Goal: Information Seeking & Learning: Understand process/instructions

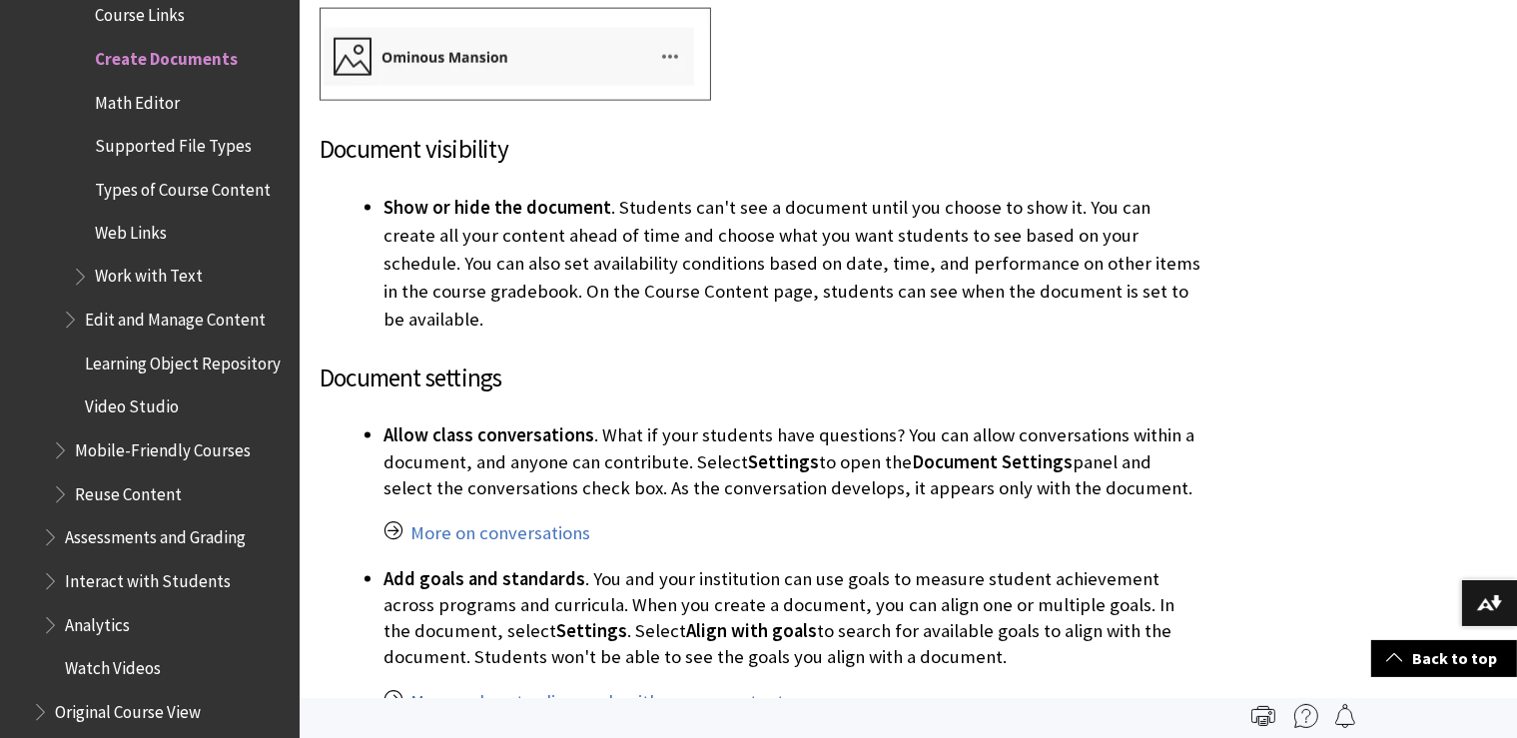
scroll to position [10651, 0]
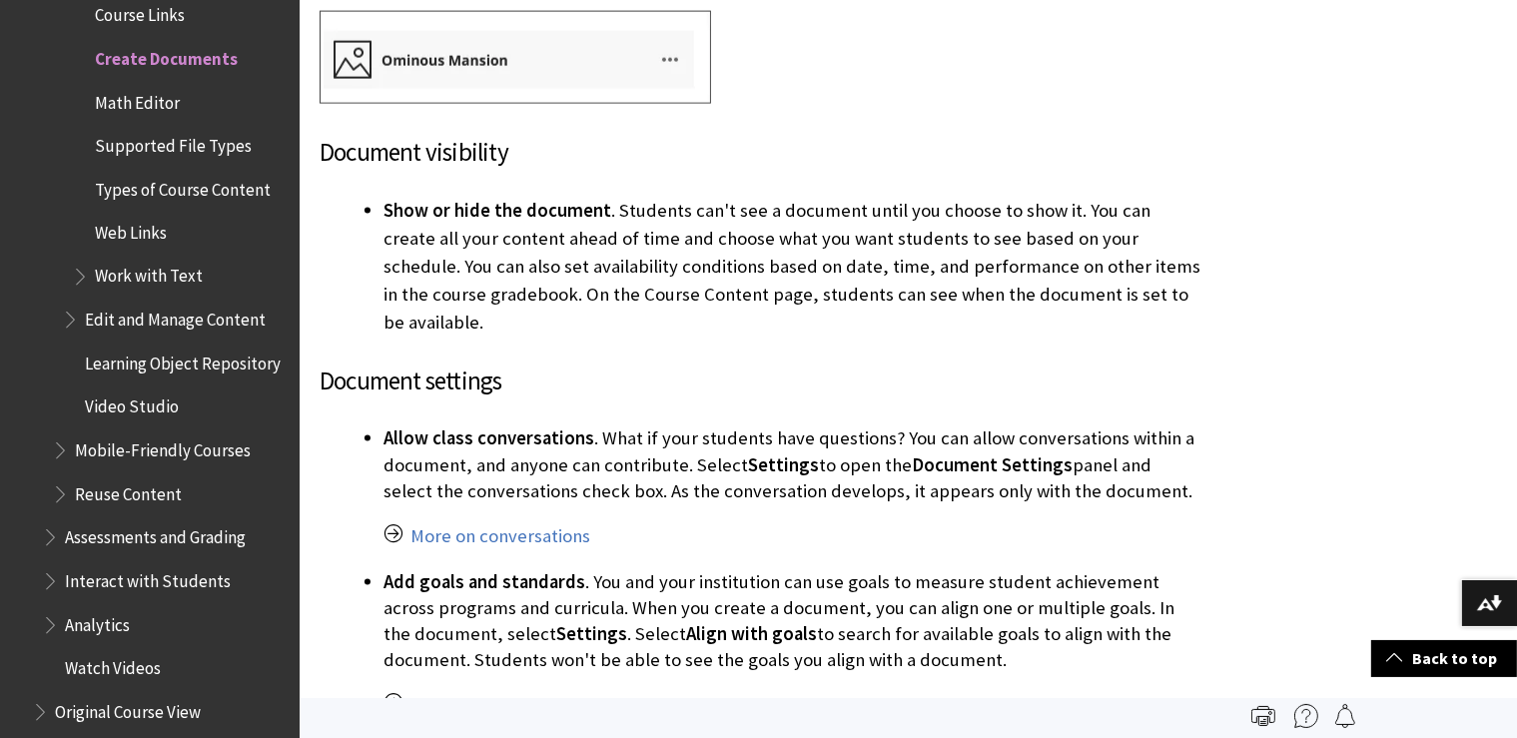
drag, startPoint x: 384, startPoint y: 392, endPoint x: 1152, endPoint y: 457, distance: 770.7
click at [1152, 457] on p "Allow class conversations . What if your students have questions? You can allow…" at bounding box center [792, 464] width 818 height 79
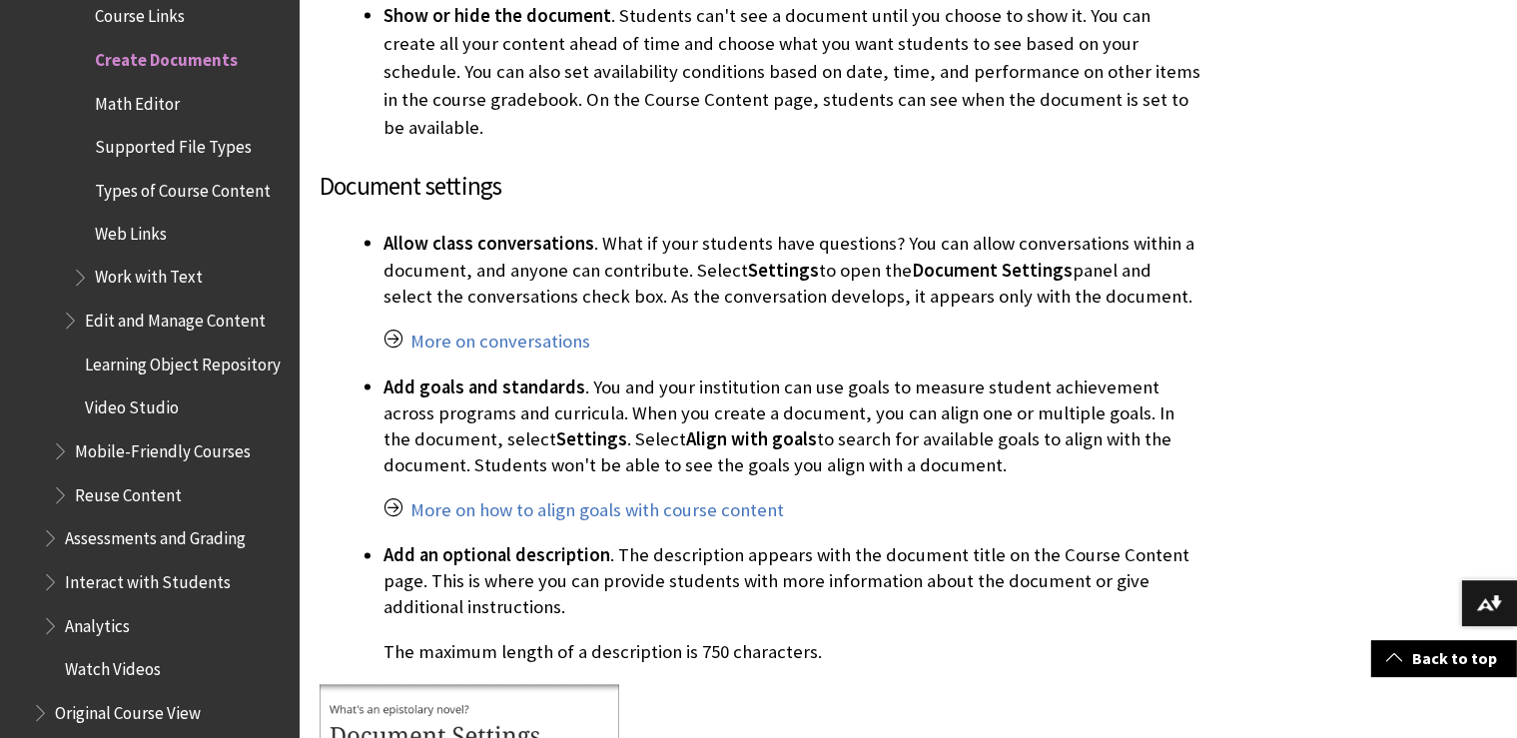
scroll to position [10862, 0]
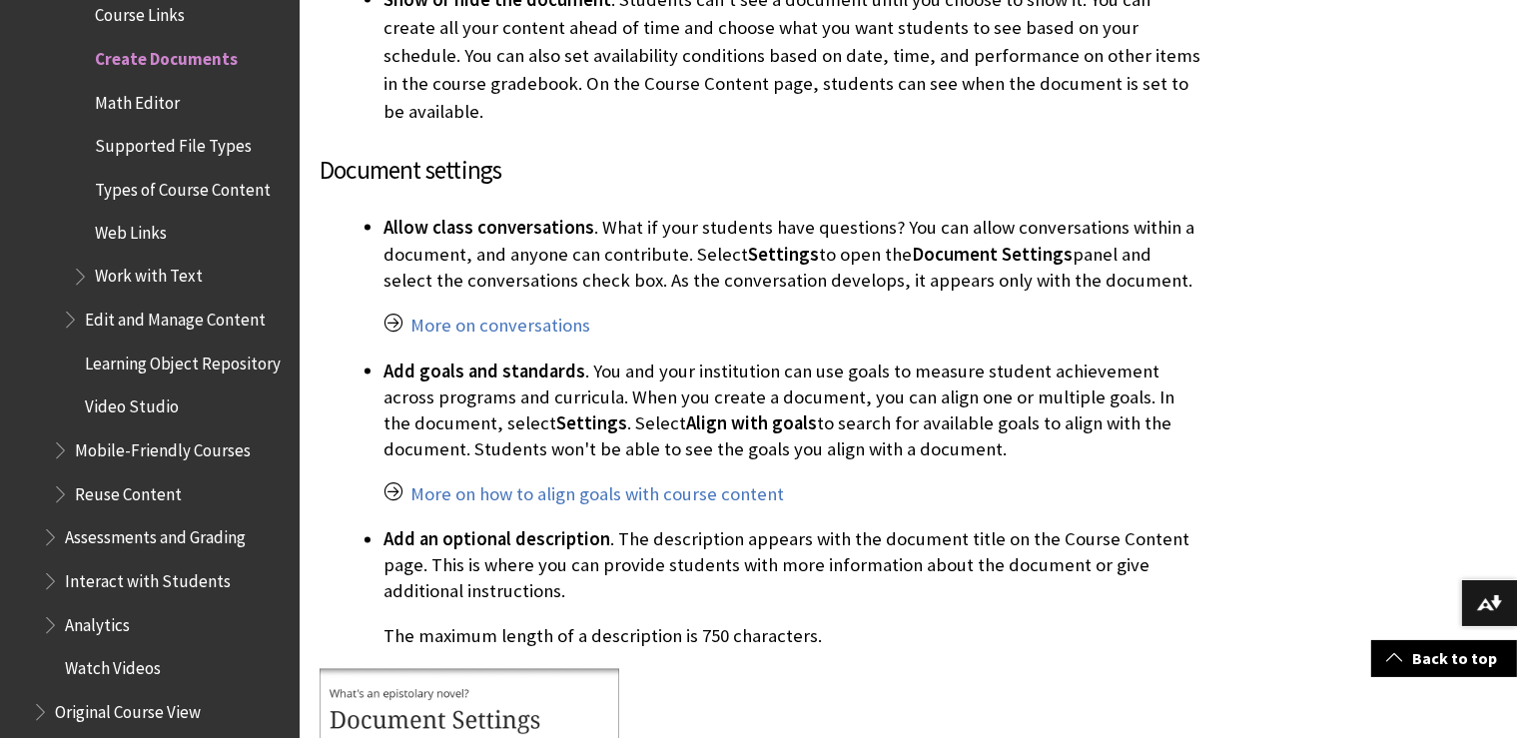
copy p "Allow class conversations . What if your students have questions? You can allow…"
drag, startPoint x: 383, startPoint y: 324, endPoint x: 1014, endPoint y: 409, distance: 636.0
click at [1014, 409] on p "Add goals and standards . You and your institution can use goals to measure stu…" at bounding box center [792, 411] width 818 height 105
copy p "Add goals and standards . You and your institution can use goals to measure stu…"
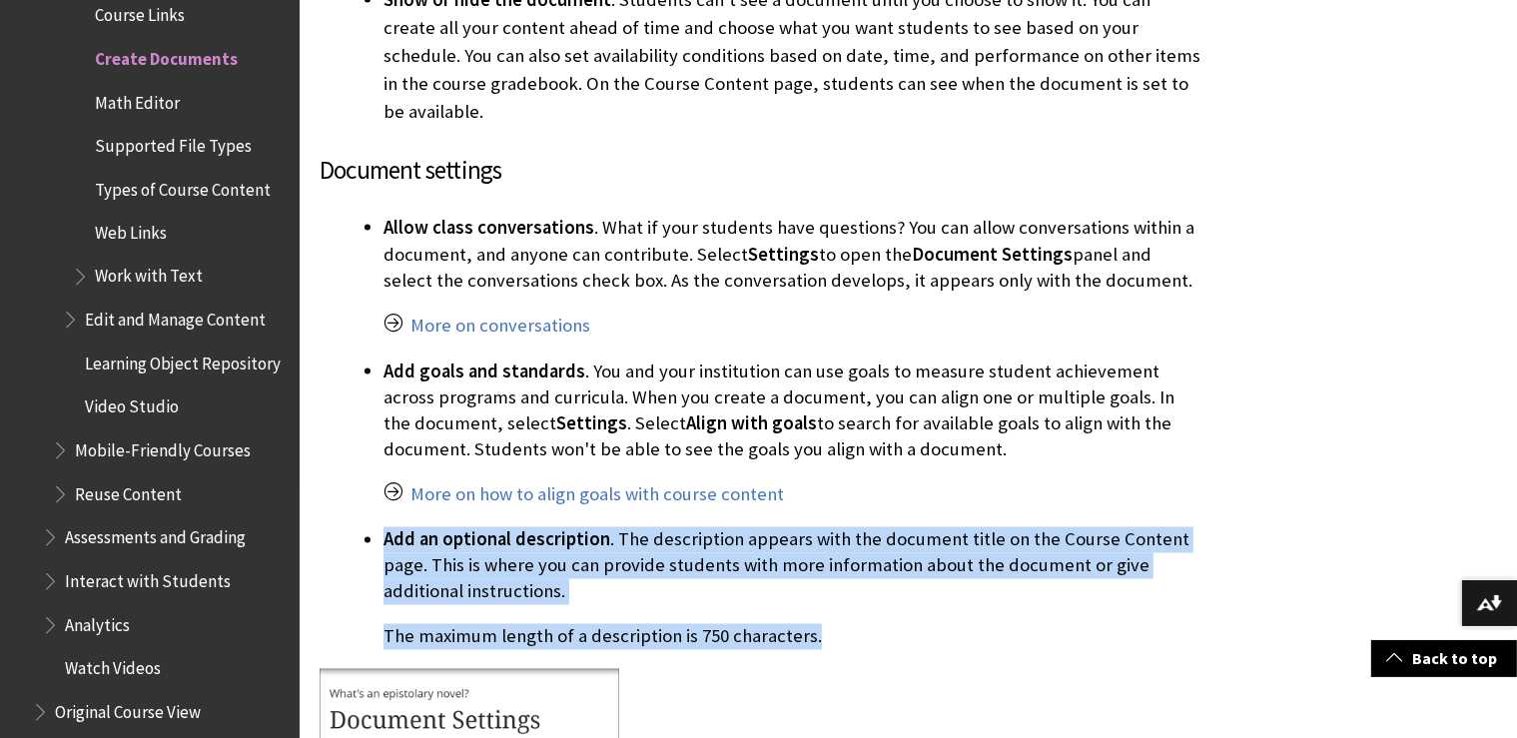
drag, startPoint x: 385, startPoint y: 489, endPoint x: 873, endPoint y: 597, distance: 499.1
click at [873, 597] on li "Add an optional description . The description appears with the document title o…" at bounding box center [792, 588] width 818 height 124
copy li "Add an optional description . The description appears with the document title o…"
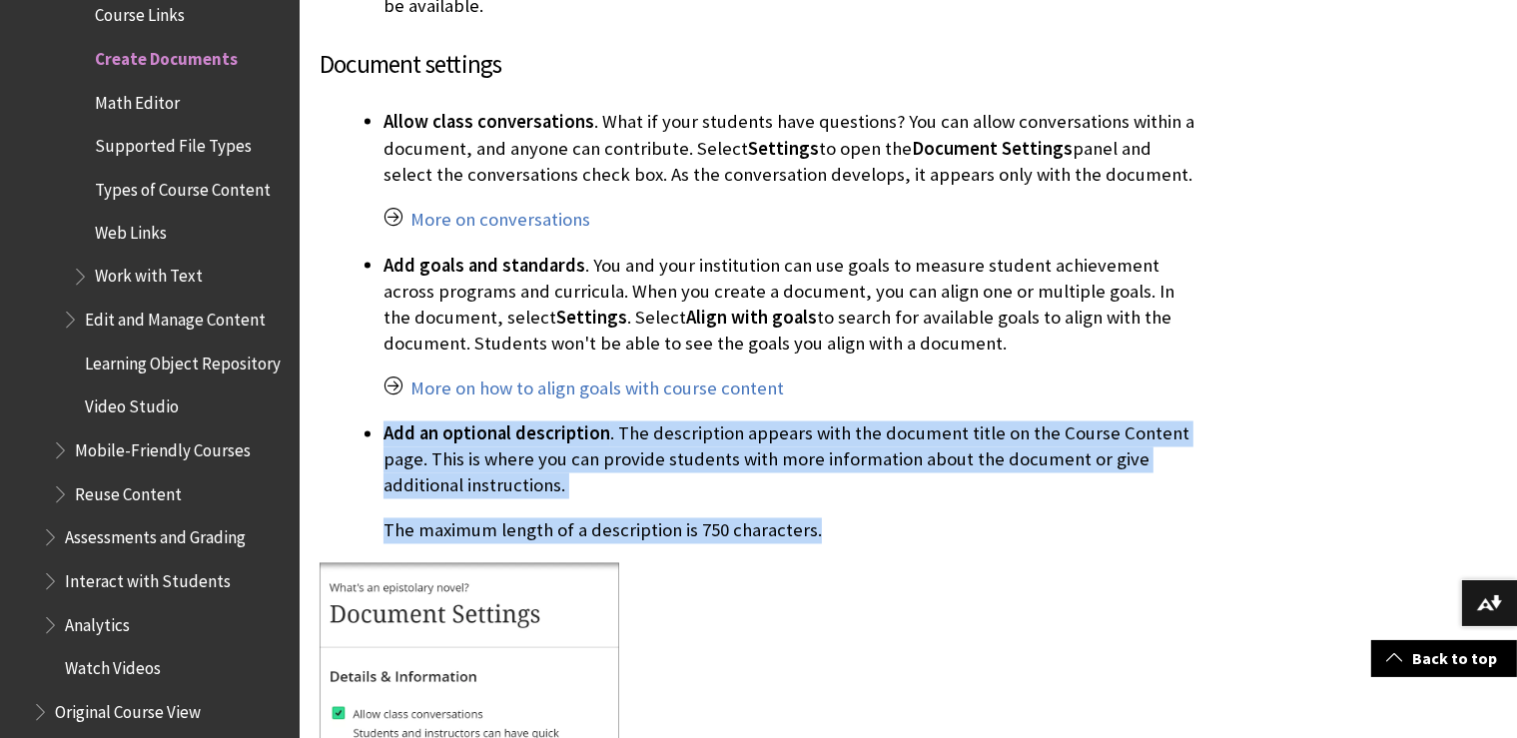
scroll to position [11495, 0]
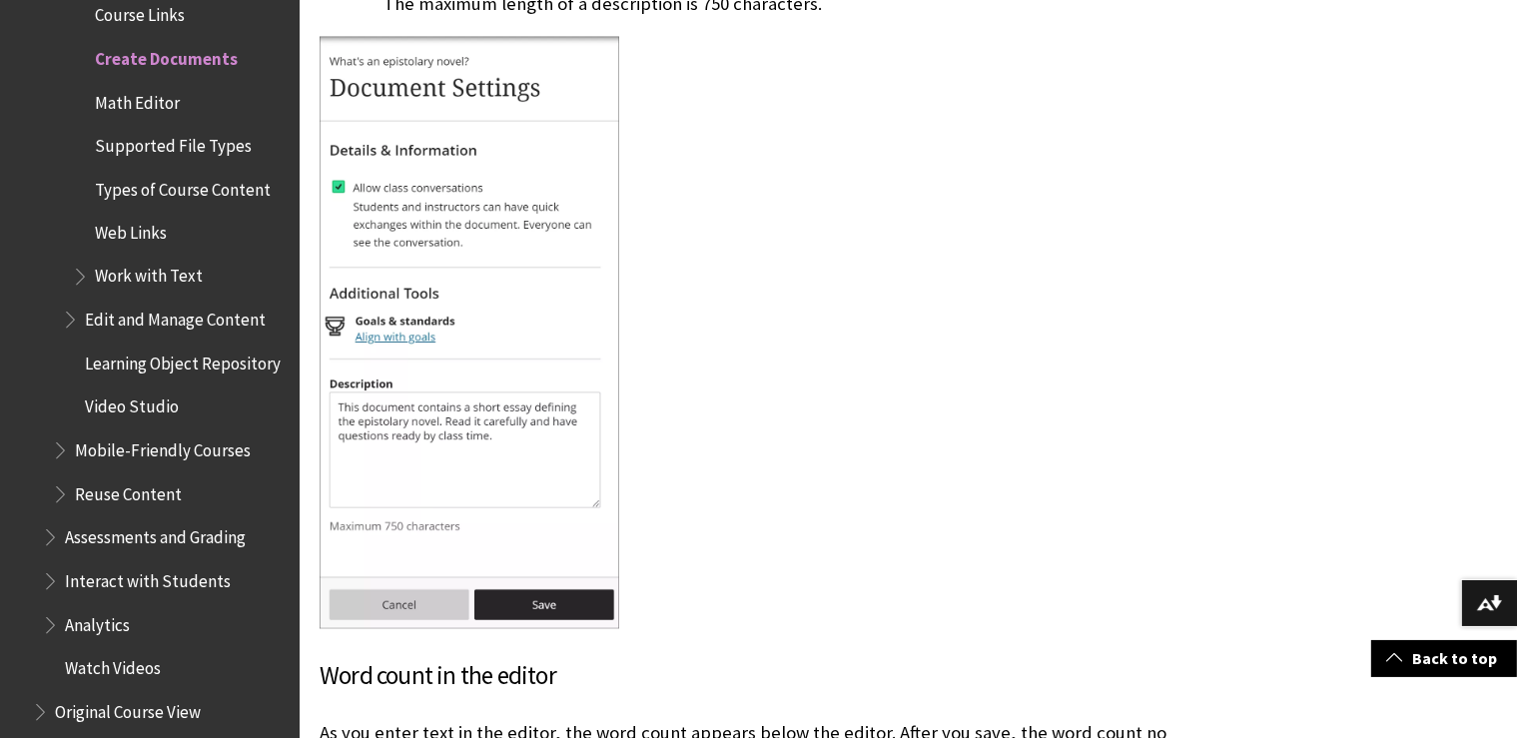
click at [969, 349] on div at bounding box center [761, 334] width 882 height 596
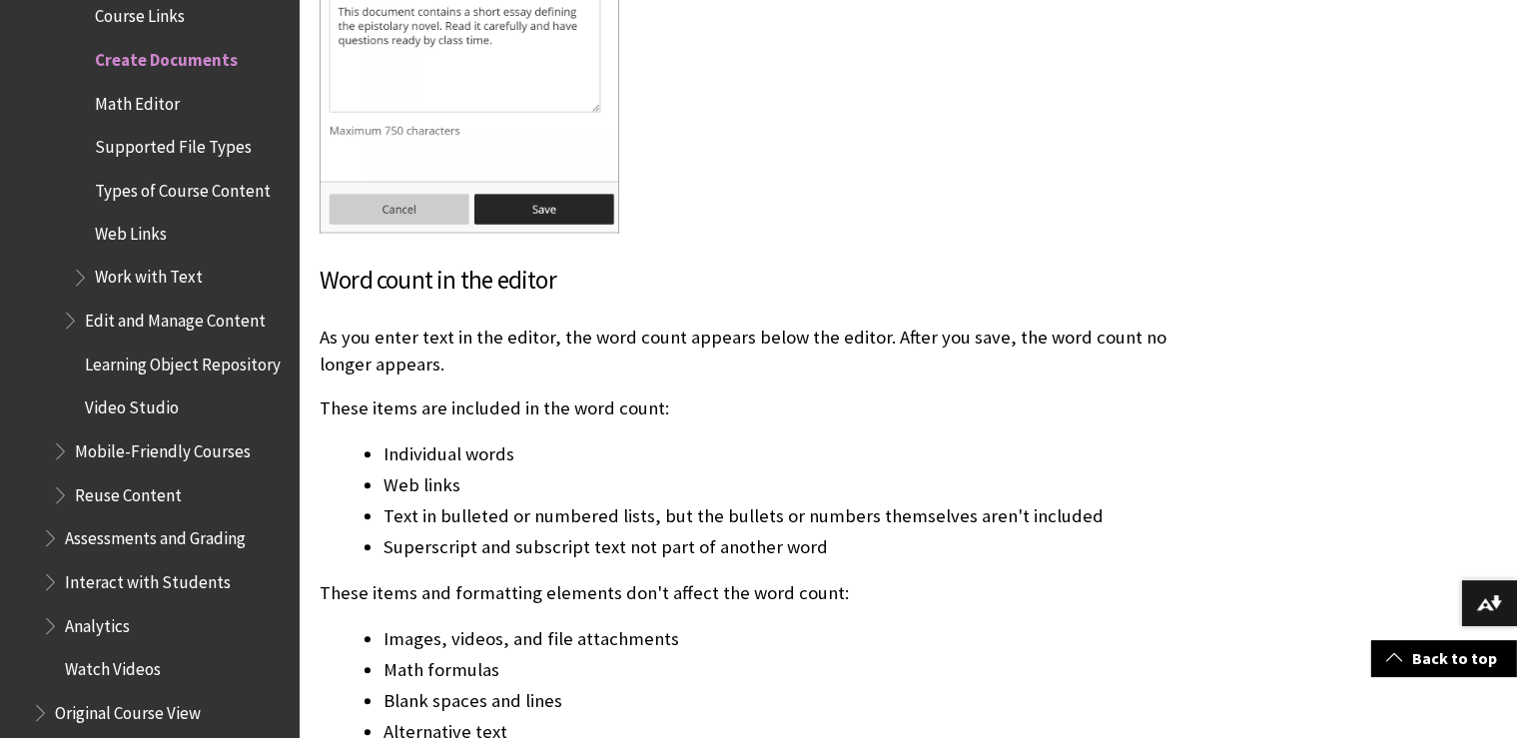
scroll to position [11916, 0]
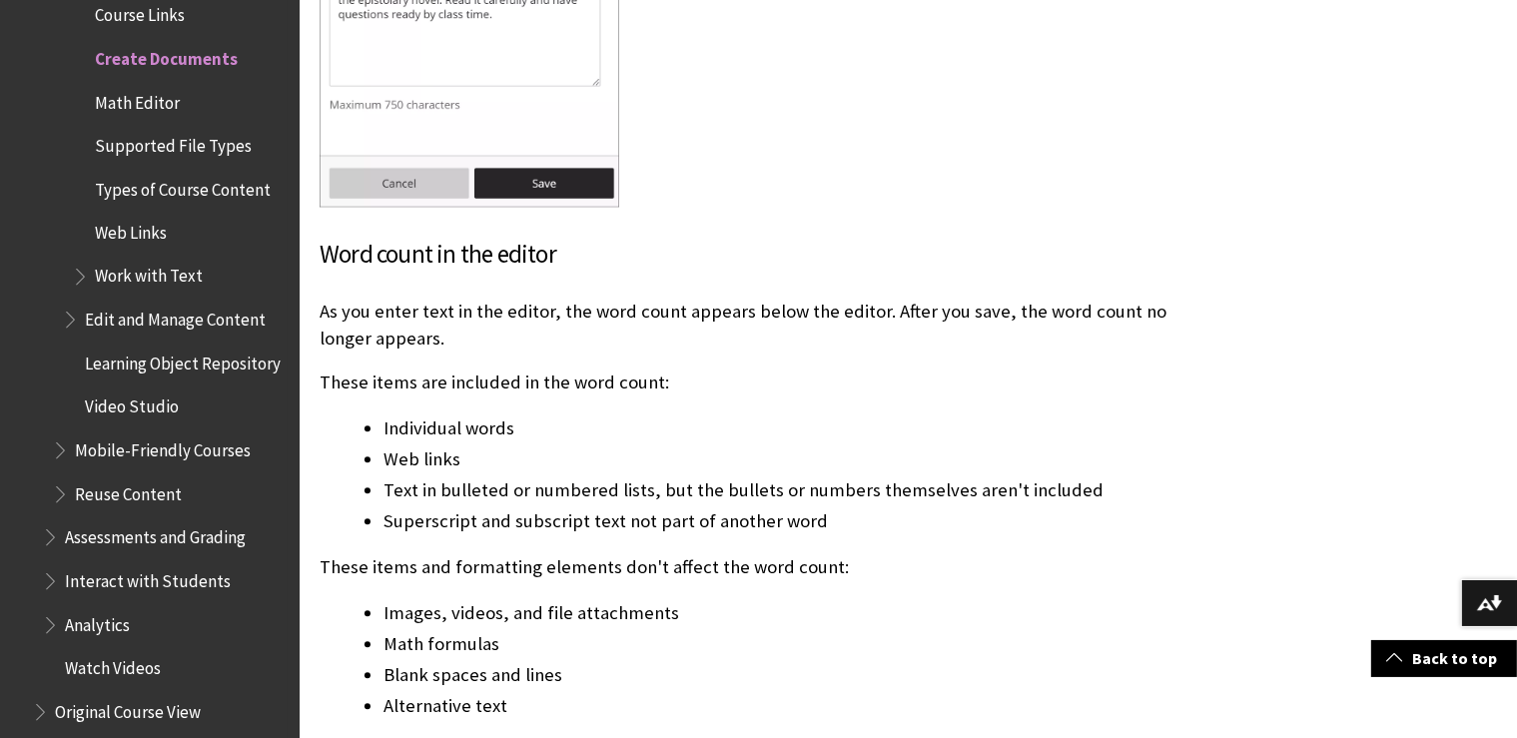
click at [232, 182] on span "Types of Course Content" at bounding box center [183, 186] width 176 height 27
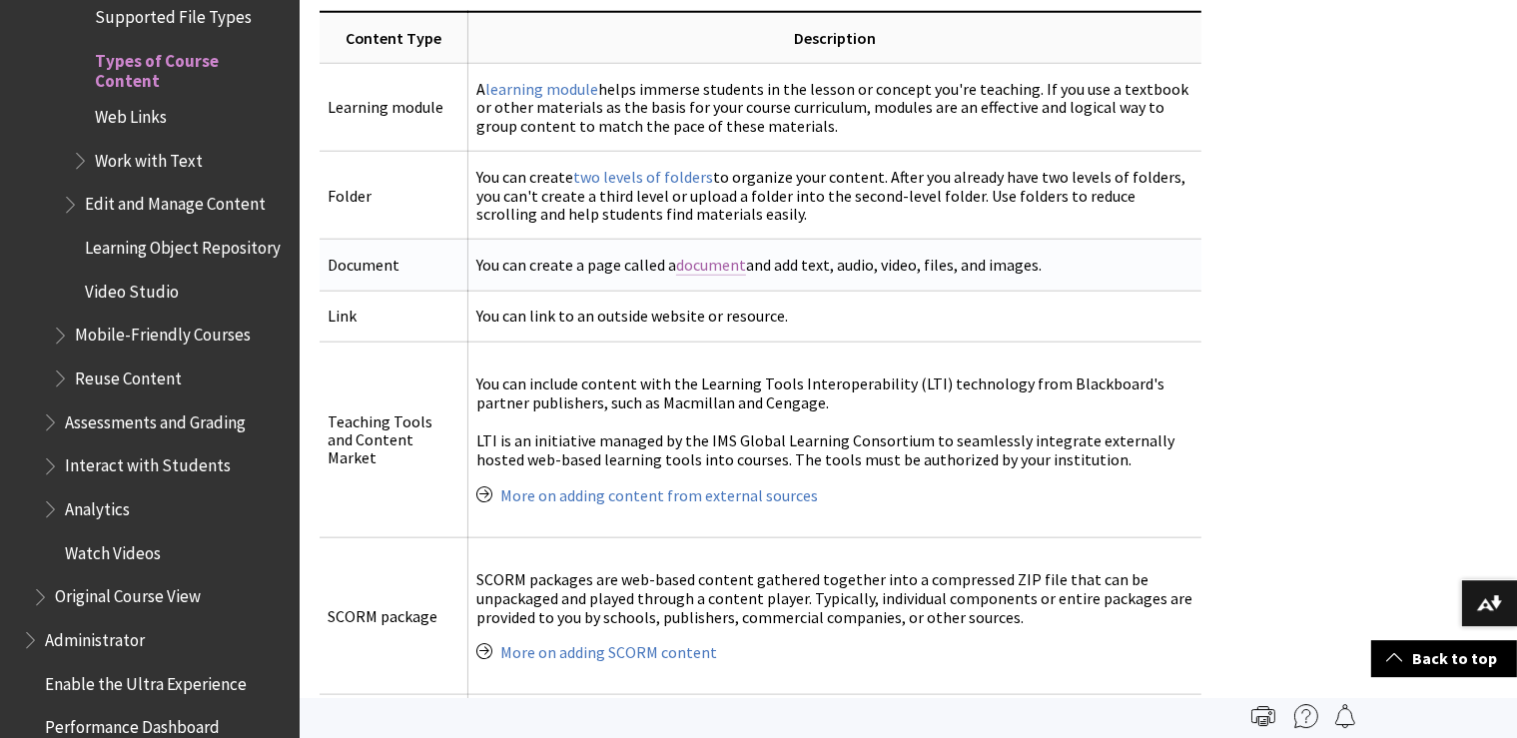
scroll to position [2425, 0]
